Goal: Book appointment/travel/reservation

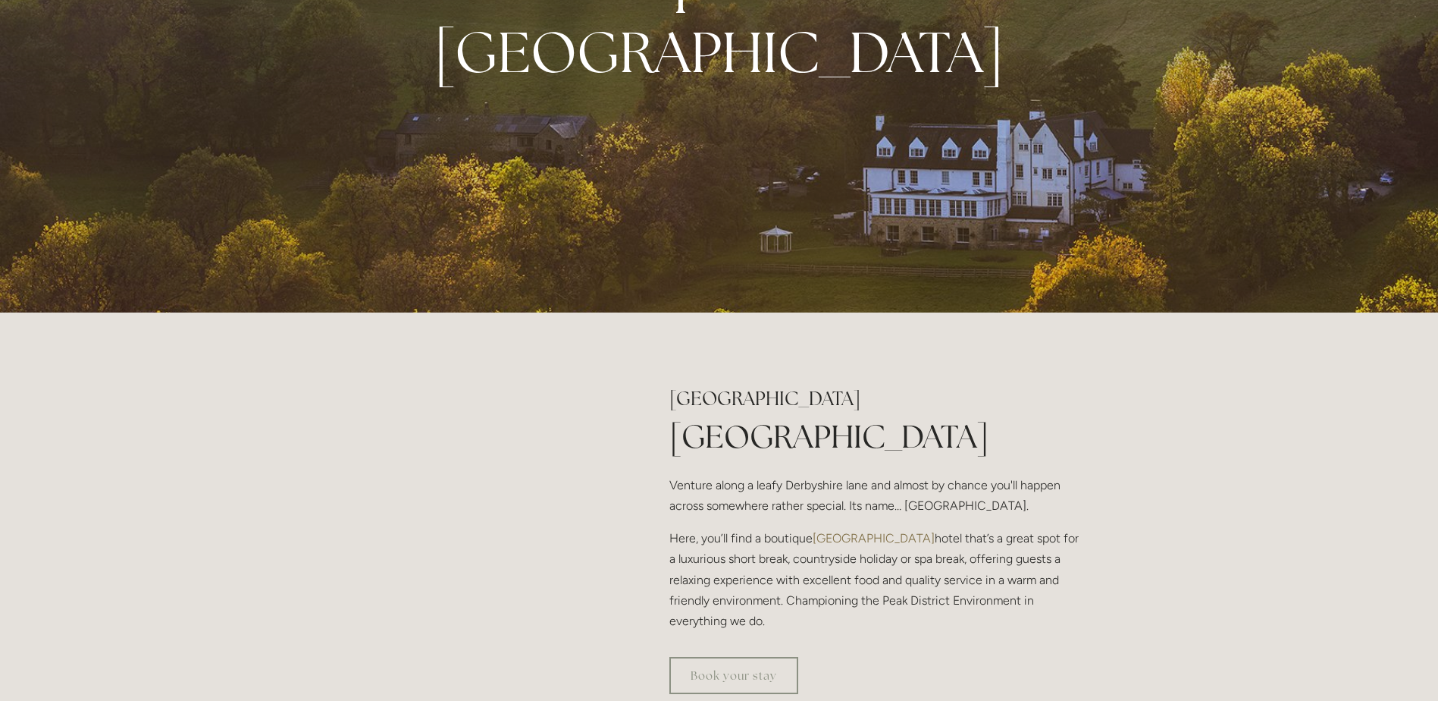
scroll to position [303, 0]
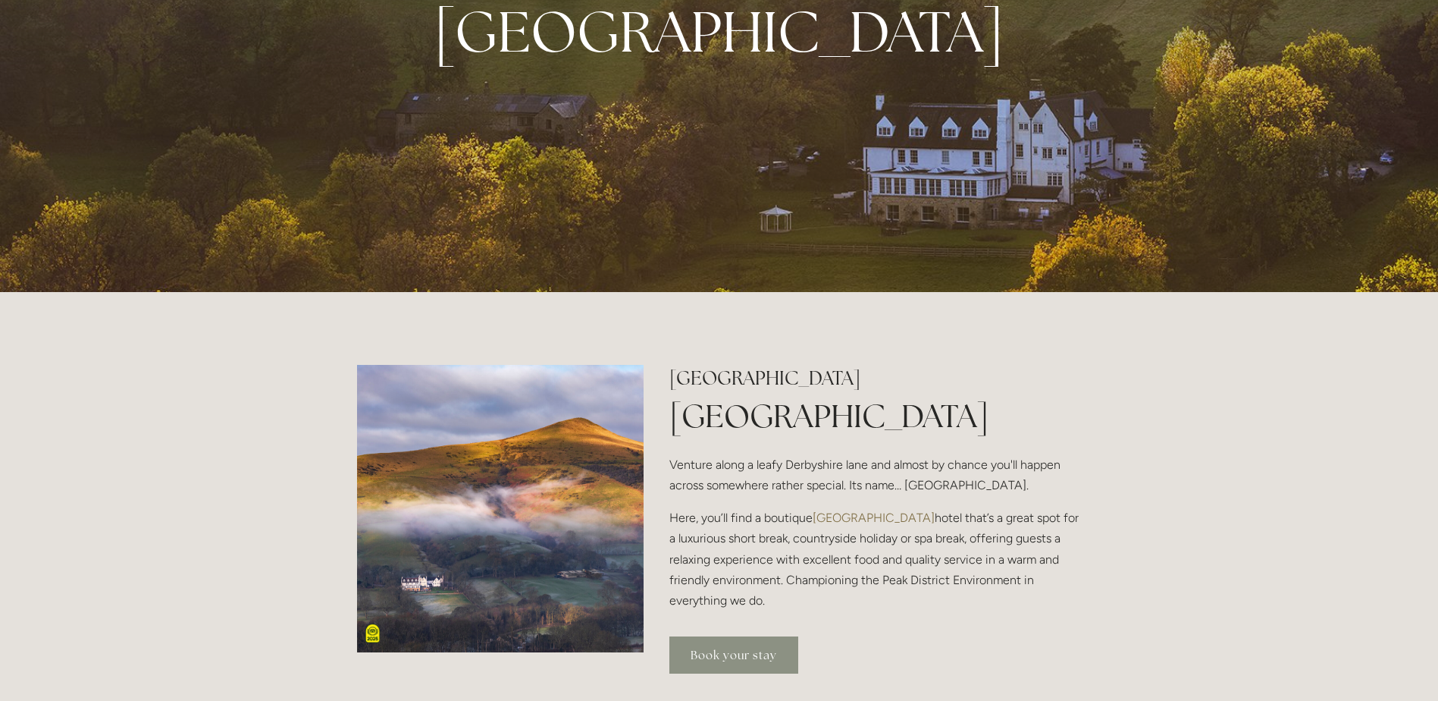
click at [731, 663] on link "Book your stay" at bounding box center [734, 654] width 129 height 37
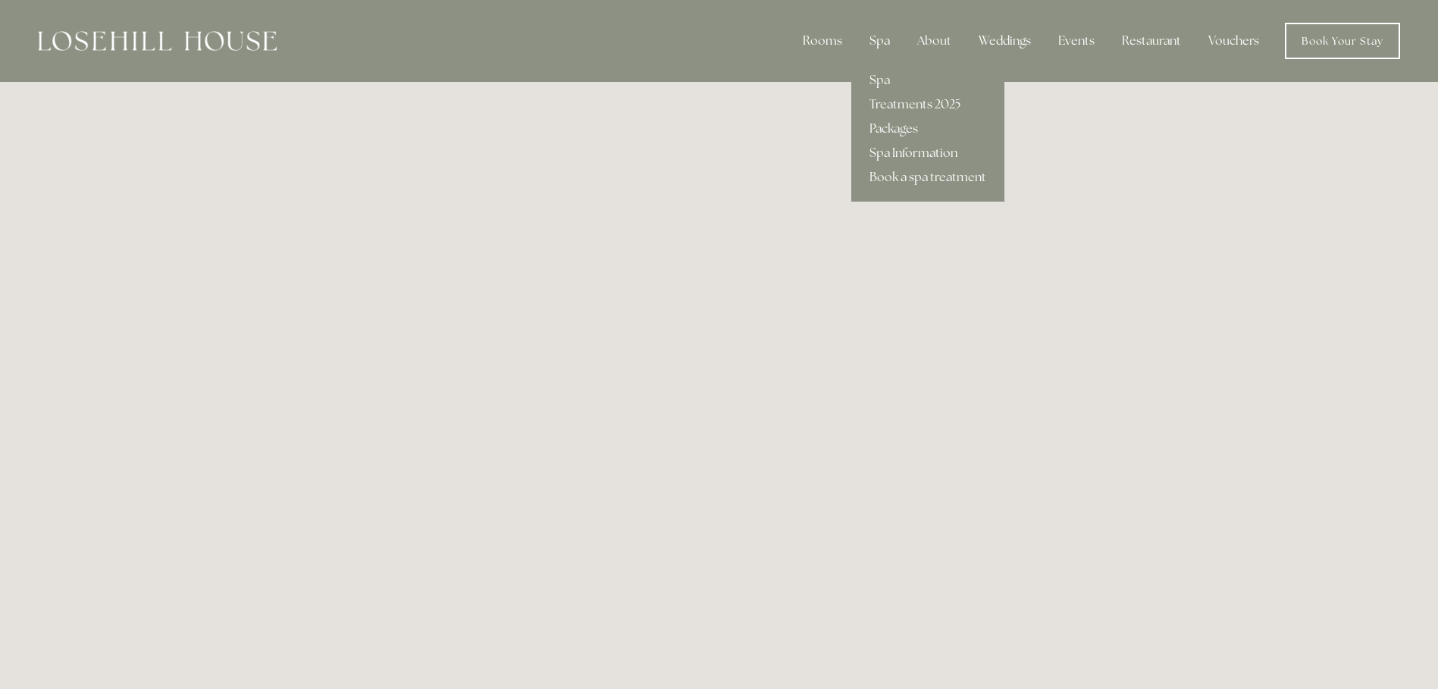
click at [892, 39] on div "Spa" at bounding box center [880, 41] width 45 height 30
